Goal: Navigation & Orientation: Find specific page/section

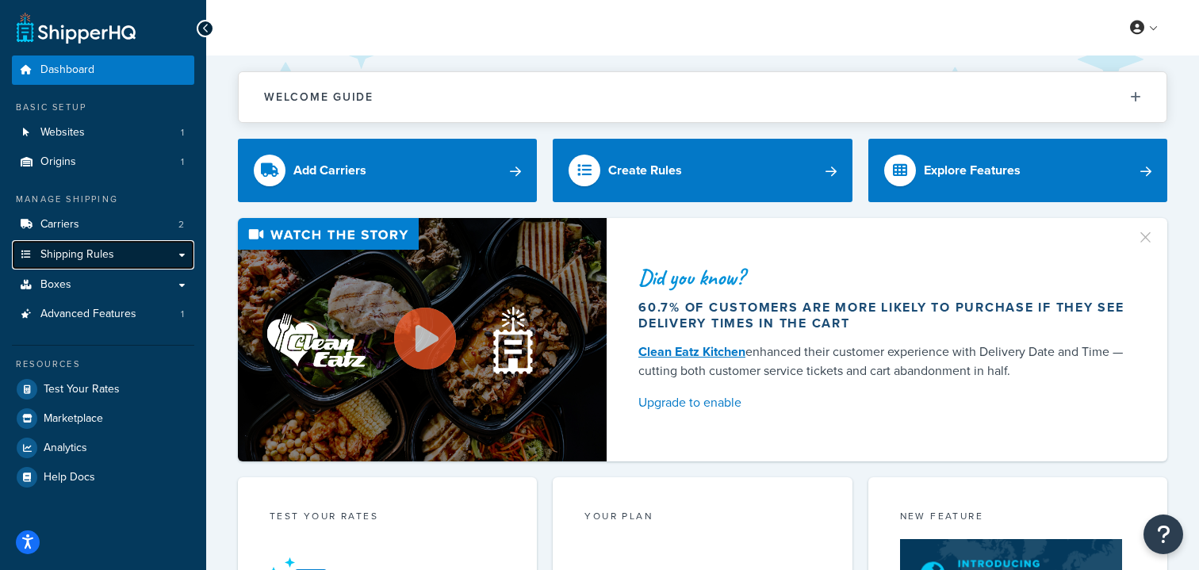
click at [142, 246] on link "Shipping Rules" at bounding box center [103, 254] width 182 height 29
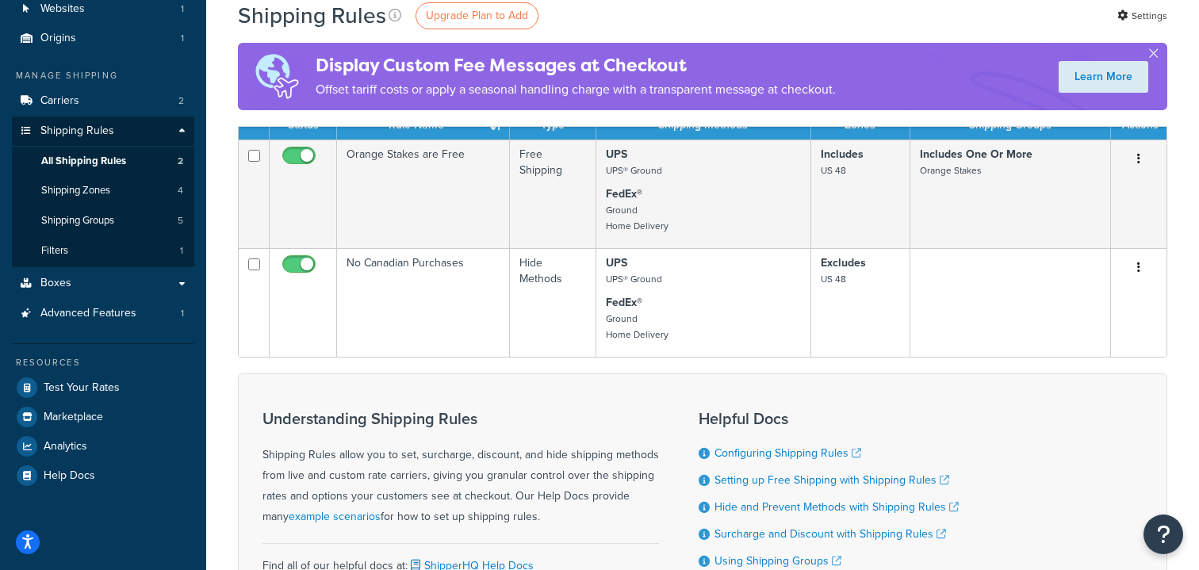
scroll to position [126, 0]
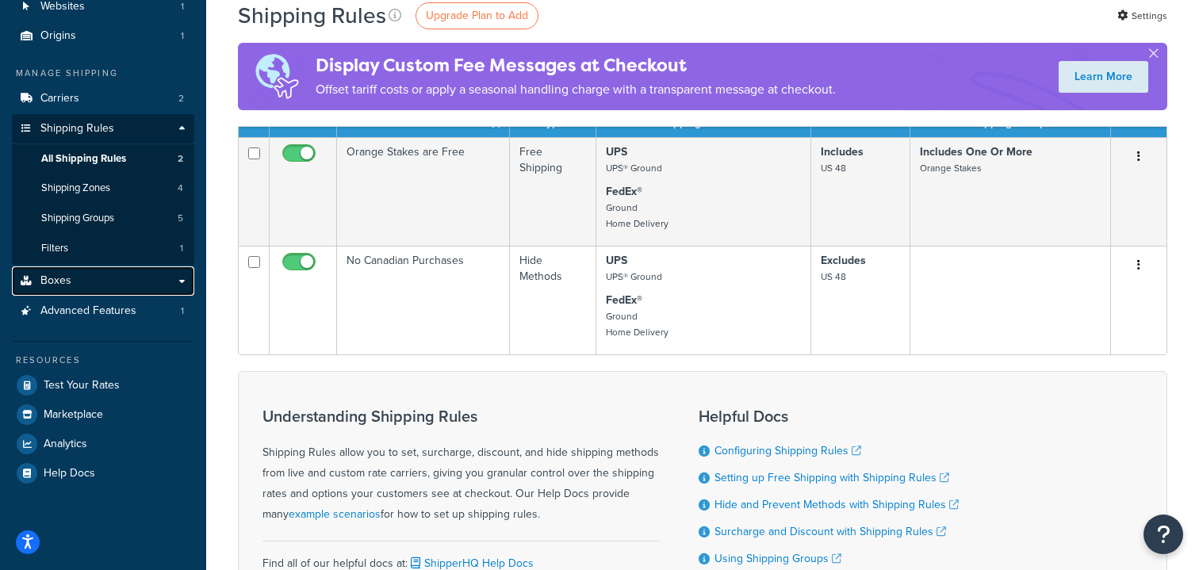
click at [185, 286] on link "Boxes" at bounding box center [103, 281] width 182 height 29
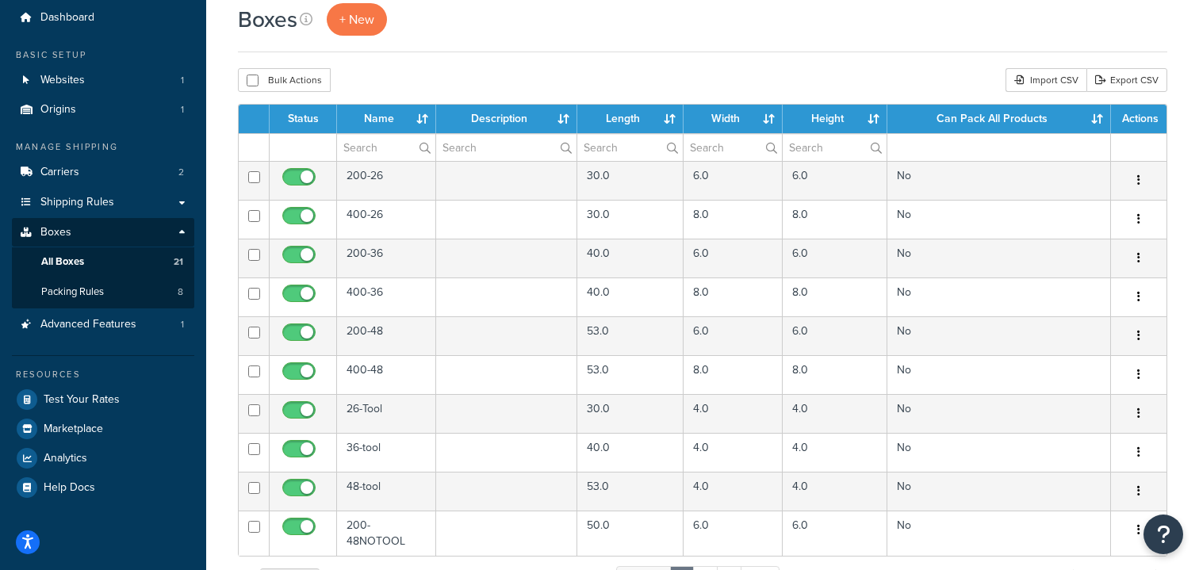
scroll to position [30, 0]
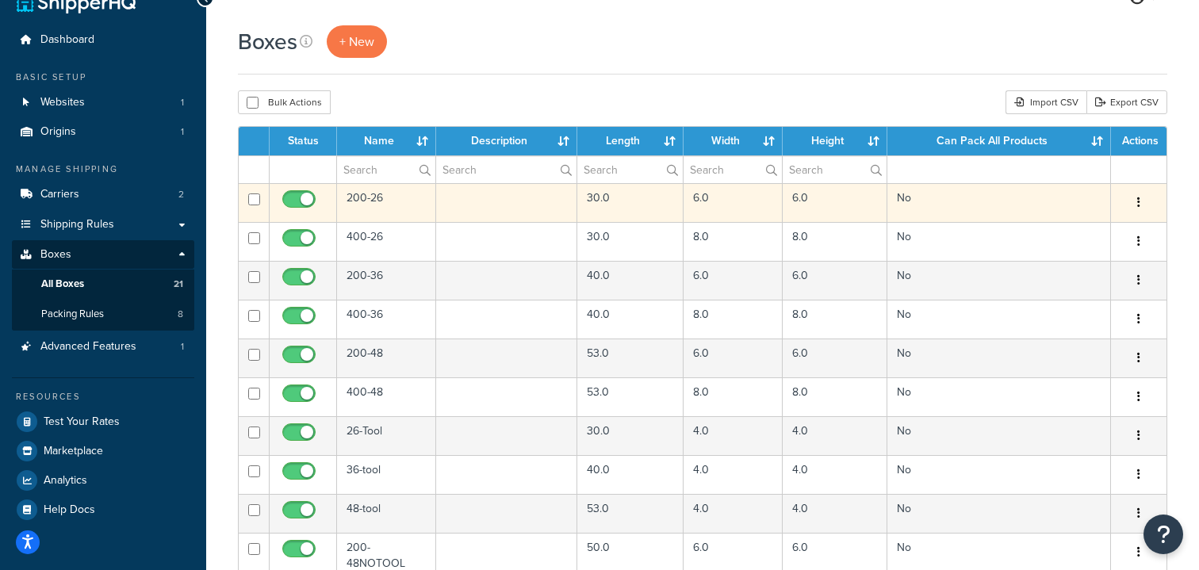
click at [370, 201] on td "200-26" at bounding box center [386, 202] width 99 height 39
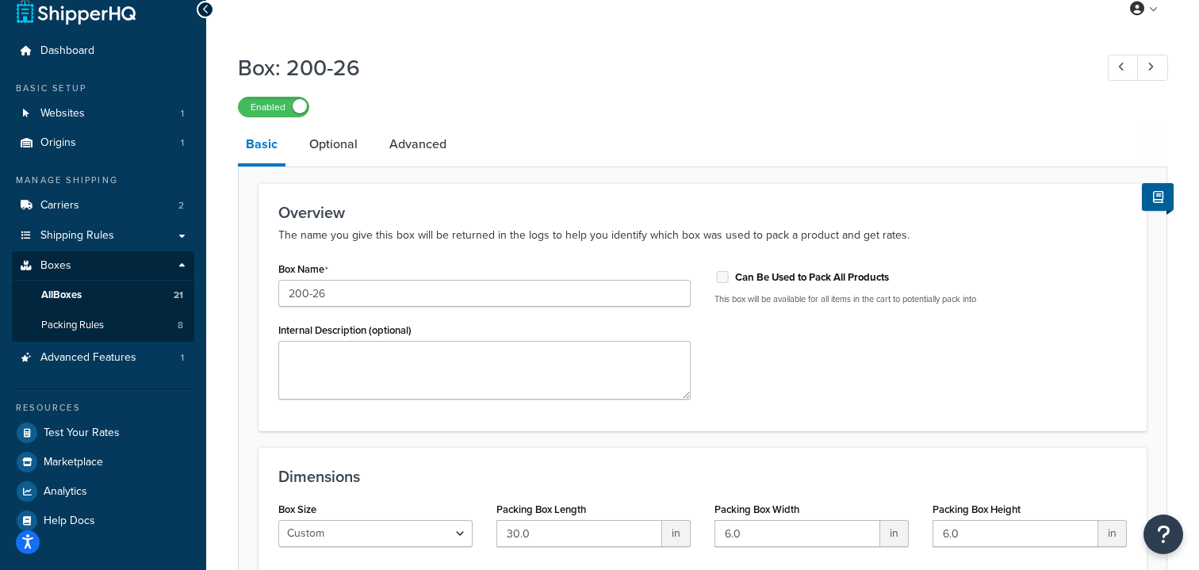
scroll to position [18, 0]
click at [128, 124] on link "Websites 1" at bounding box center [103, 114] width 182 height 29
